Goal: Task Accomplishment & Management: Use online tool/utility

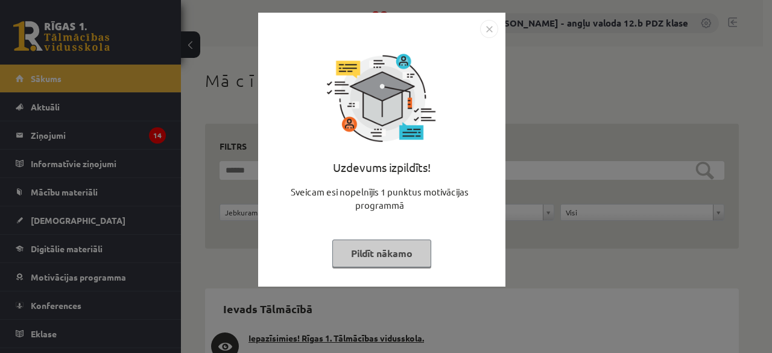
click at [481, 25] on img "Close" at bounding box center [489, 29] width 18 height 18
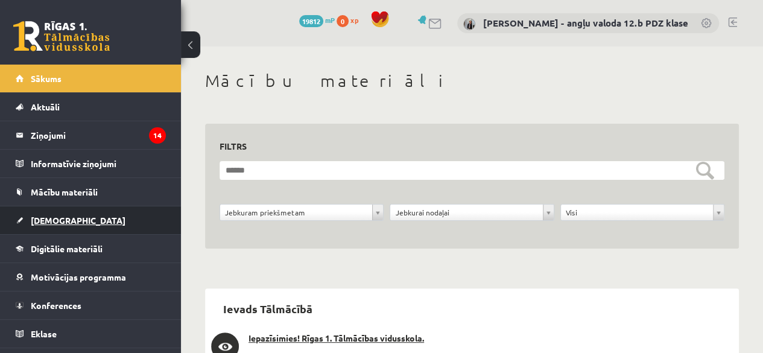
click at [52, 219] on span "[DEMOGRAPHIC_DATA]" at bounding box center [78, 220] width 95 height 11
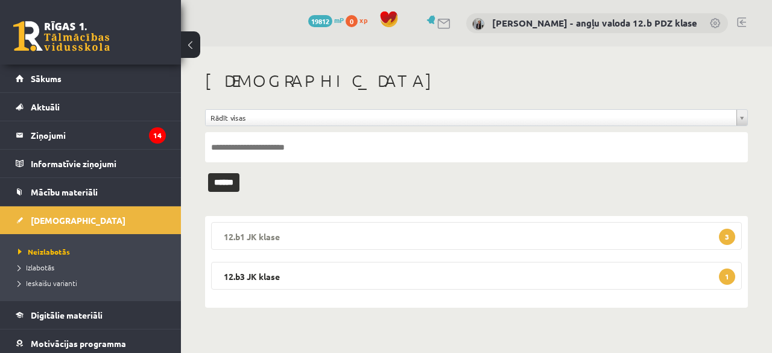
click at [318, 229] on legend "12.b1 JK klase 3" at bounding box center [476, 236] width 531 height 28
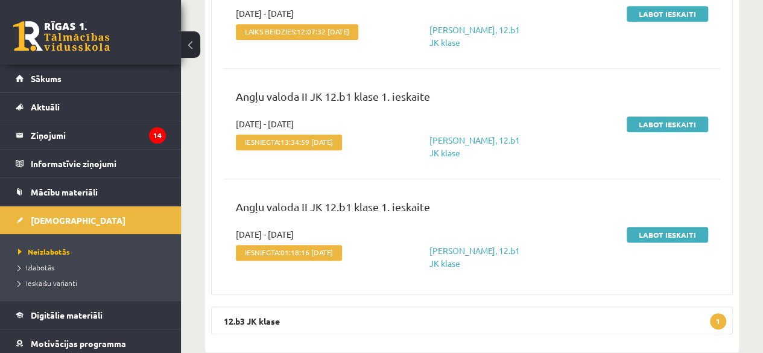
scroll to position [299, 0]
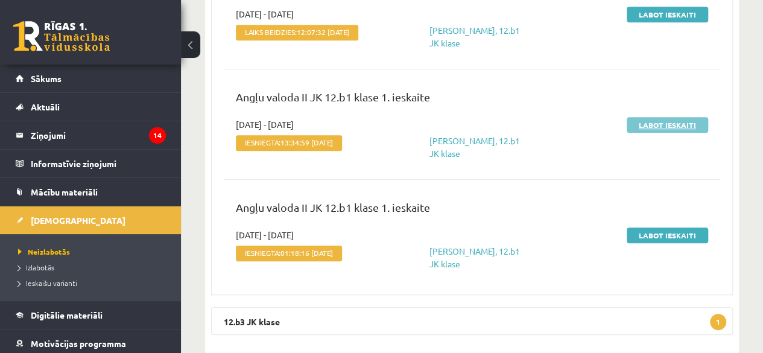
click at [661, 128] on link "Labot ieskaiti" at bounding box center [666, 125] width 81 height 16
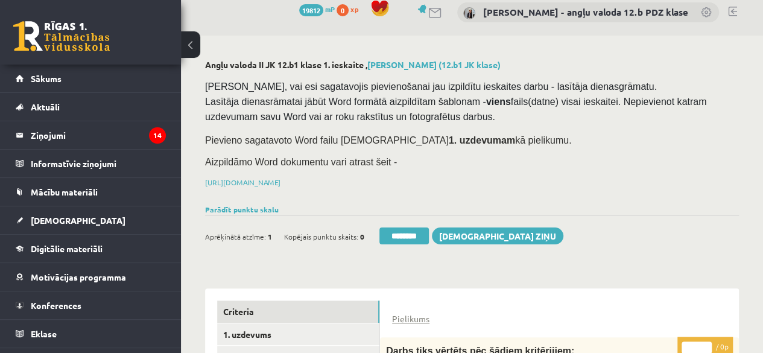
scroll to position [10, 0]
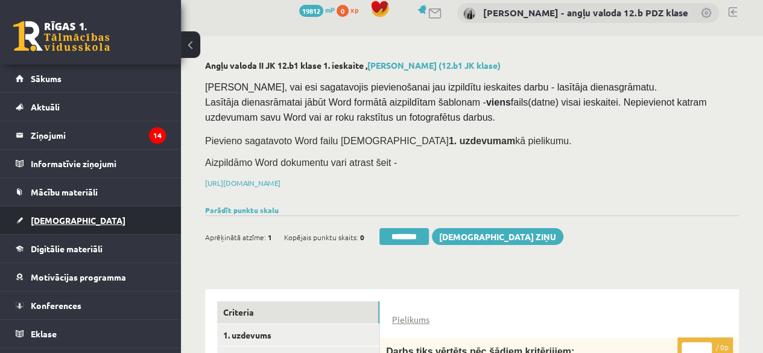
click at [34, 220] on span "[DEMOGRAPHIC_DATA]" at bounding box center [78, 220] width 95 height 11
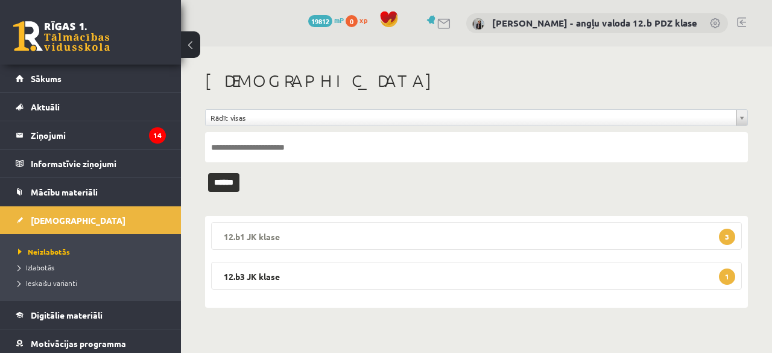
click at [282, 235] on legend "12.b1 JK klase 3" at bounding box center [476, 236] width 531 height 28
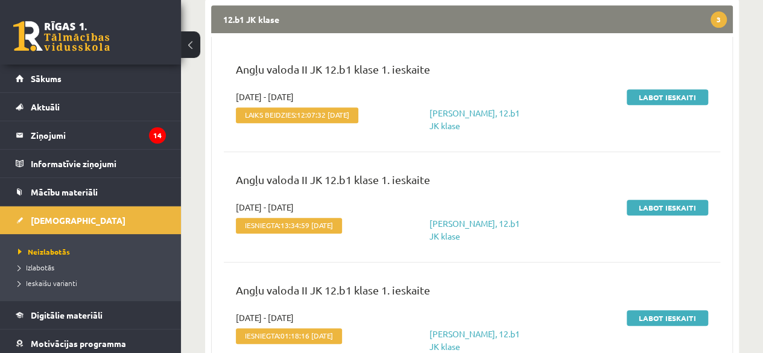
scroll to position [217, 0]
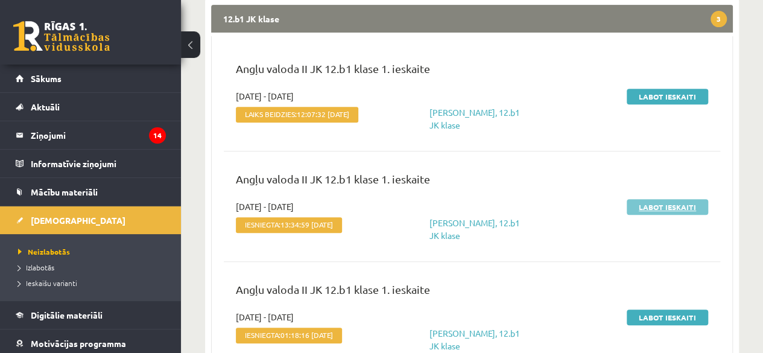
click at [677, 210] on link "Labot ieskaiti" at bounding box center [666, 207] width 81 height 16
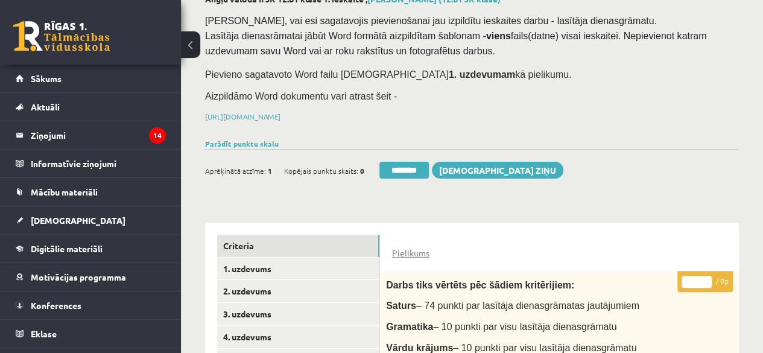
scroll to position [73, 0]
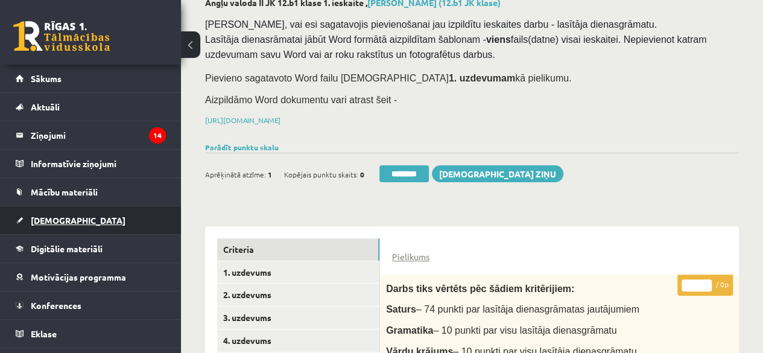
click at [46, 215] on span "[DEMOGRAPHIC_DATA]" at bounding box center [78, 220] width 95 height 11
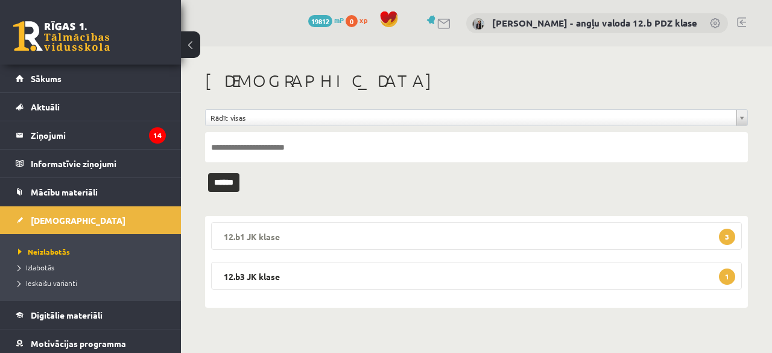
click at [330, 236] on legend "12.b1 JK klase 3" at bounding box center [476, 236] width 531 height 28
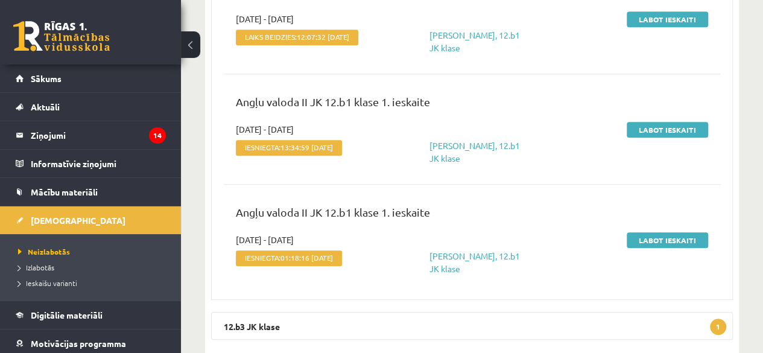
scroll to position [297, 0]
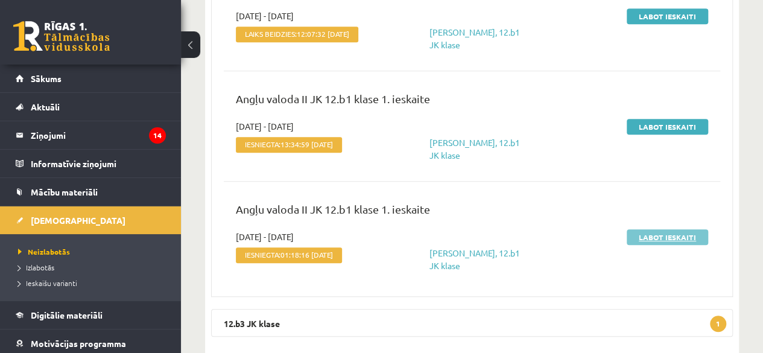
click at [679, 245] on link "Labot ieskaiti" at bounding box center [666, 237] width 81 height 16
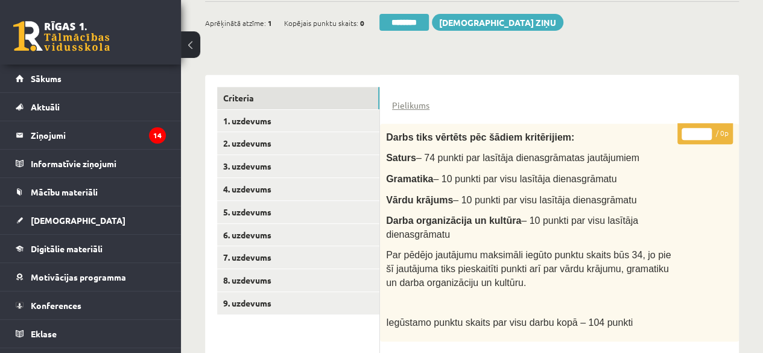
scroll to position [224, 0]
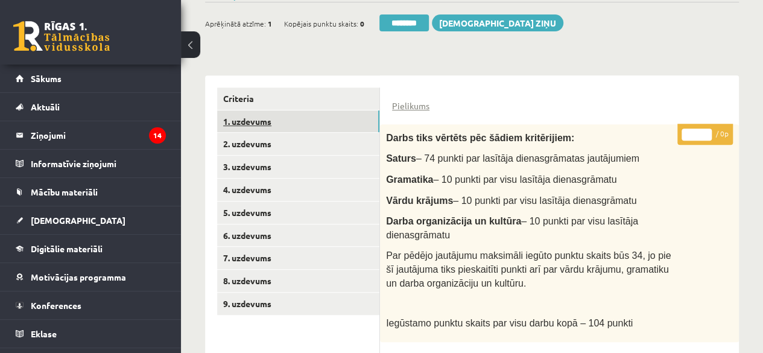
click at [244, 116] on link "1. uzdevums" at bounding box center [298, 121] width 162 height 22
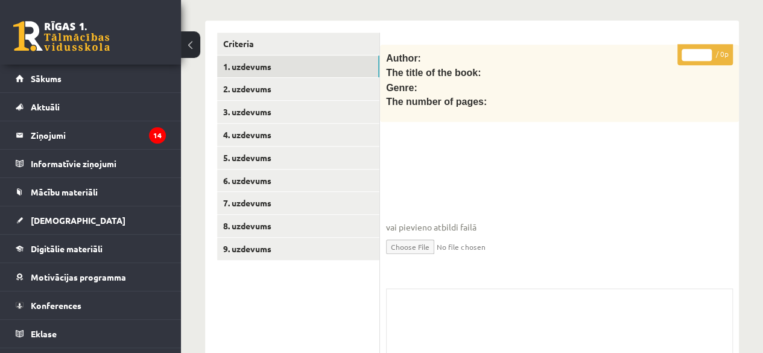
scroll to position [276, 0]
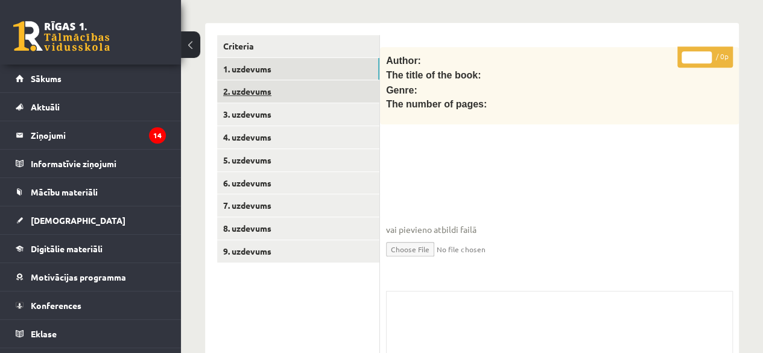
click at [276, 92] on link "2. uzdevums" at bounding box center [298, 91] width 162 height 22
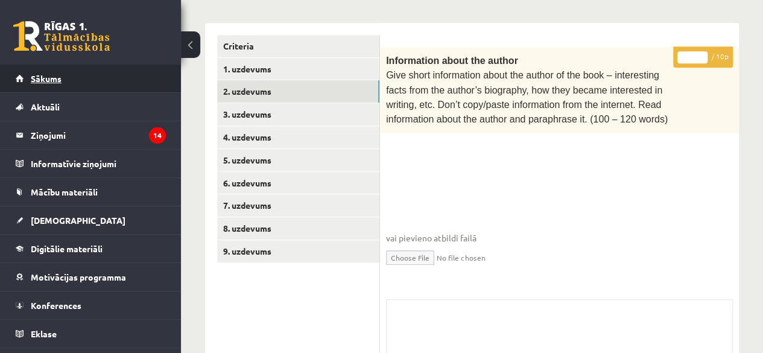
click at [51, 74] on span "Sākums" at bounding box center [46, 78] width 31 height 11
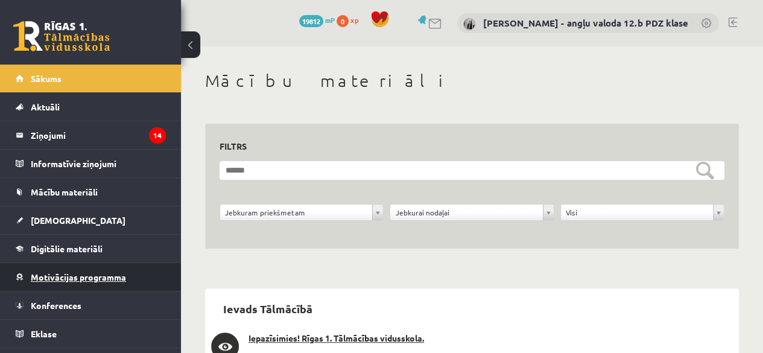
scroll to position [20, 0]
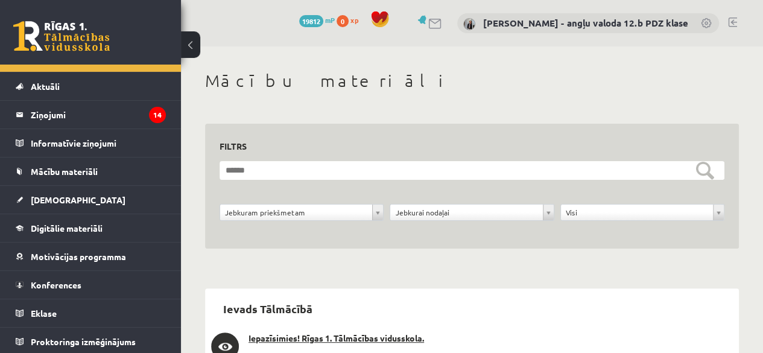
click at [734, 19] on link at bounding box center [732, 22] width 9 height 10
